Goal: Task Accomplishment & Management: Manage account settings

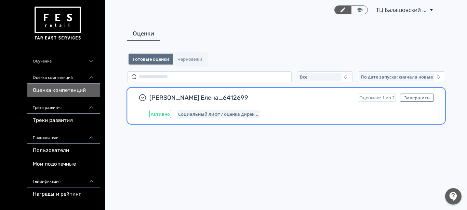
click at [320, 107] on div "[PERSON_NAME] Елена_6412699 Оценили: 1 из 2 Завершить Активно Социальный лифт /…" at bounding box center [291, 106] width 284 height 25
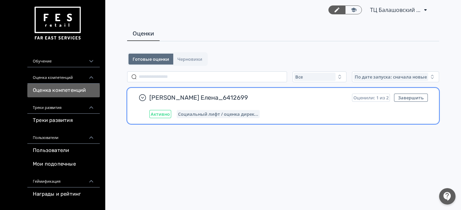
click at [320, 107] on div "[PERSON_NAME] Елена_6412699 Оценили: 1 из 2 Завершить Активно Социальный лифт /…" at bounding box center [288, 106] width 278 height 25
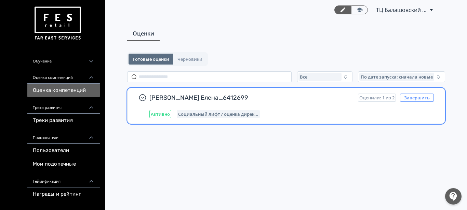
click at [406, 97] on button "Завершить" at bounding box center [417, 98] width 34 height 8
click at [171, 103] on div "[PERSON_NAME] Елена_6412699 Оценили: 1 из 2 Завершить Активно Социальный лифт /…" at bounding box center [291, 106] width 284 height 25
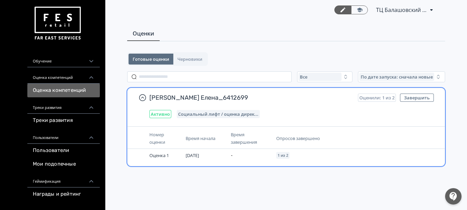
click at [176, 135] on div "Номер оценки" at bounding box center [164, 138] width 31 height 15
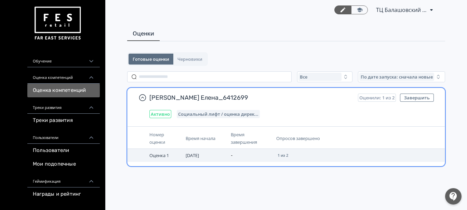
click at [167, 156] on span "Оценка 1" at bounding box center [158, 155] width 19 height 6
click at [176, 157] on td "Оценка 1" at bounding box center [165, 155] width 36 height 13
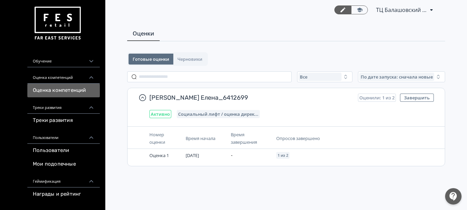
click at [56, 82] on div "Оценка компетенций" at bounding box center [63, 75] width 72 height 16
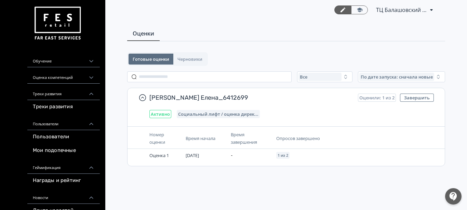
click at [58, 81] on div "Оценка компетенций" at bounding box center [63, 75] width 72 height 16
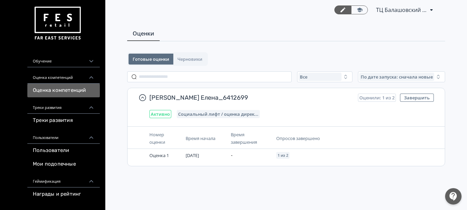
click at [64, 91] on link "Оценка компетенций" at bounding box center [63, 91] width 72 height 14
